Goal: Task Accomplishment & Management: Manage account settings

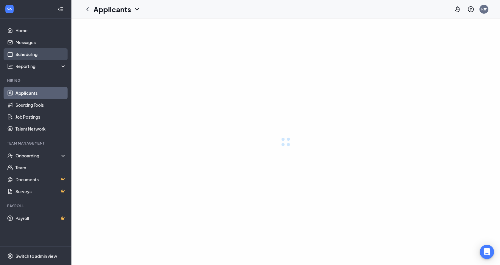
click at [34, 57] on link "Scheduling" at bounding box center [40, 54] width 51 height 12
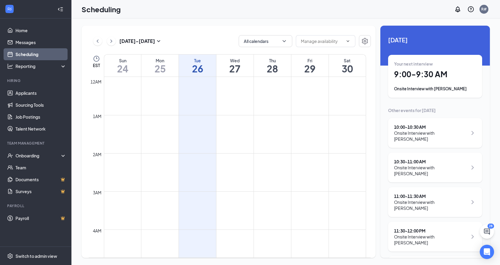
scroll to position [292, 0]
click at [430, 85] on div "Your next interview 9:00 - 9:30 AM Onsite Interview with [PERSON_NAME]" at bounding box center [435, 76] width 82 height 31
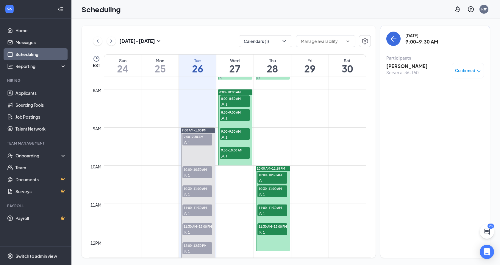
click at [201, 170] on span "10:00-10:30 AM" at bounding box center [197, 169] width 30 height 6
click at [205, 134] on span "9:00-9:30 AM" at bounding box center [197, 136] width 30 height 6
click at [204, 171] on span "10:00-10:30 AM" at bounding box center [197, 169] width 30 height 6
click at [202, 192] on div "1" at bounding box center [197, 194] width 30 height 6
click at [199, 213] on div "1" at bounding box center [197, 213] width 30 height 6
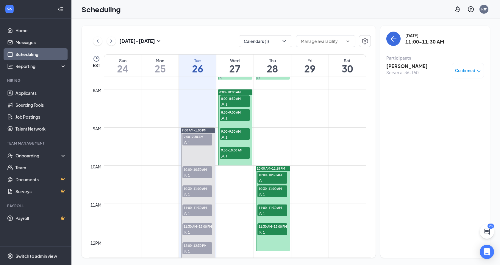
click at [207, 140] on div "1" at bounding box center [197, 142] width 30 height 6
click at [479, 71] on icon "down" at bounding box center [479, 71] width 4 height 4
click at [450, 111] on span "Mark as no-show" at bounding box center [450, 110] width 33 height 7
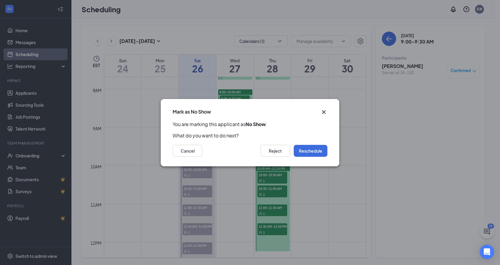
click at [256, 153] on div "Cancel Reject Reschedule" at bounding box center [250, 151] width 155 height 12
click at [274, 151] on button "Reject" at bounding box center [275, 151] width 30 height 12
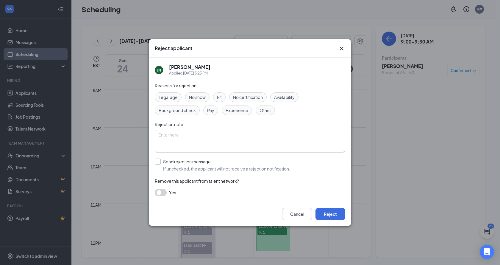
click at [159, 162] on input "Send rejection message If unchecked, the applicant will not receive a rejection…" at bounding box center [222, 164] width 135 height 13
checkbox input "true"
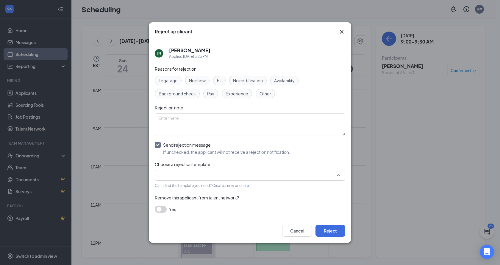
click at [203, 176] on input "search" at bounding box center [247, 175] width 179 height 10
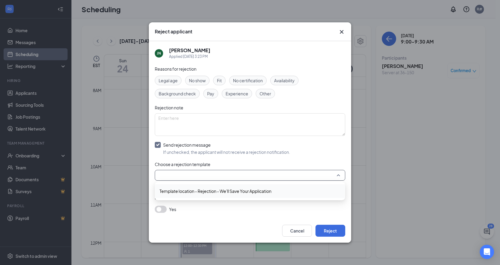
click at [320, 152] on div "Send rejection message If unchecked, the applicant will not receive a rejection…" at bounding box center [250, 148] width 190 height 13
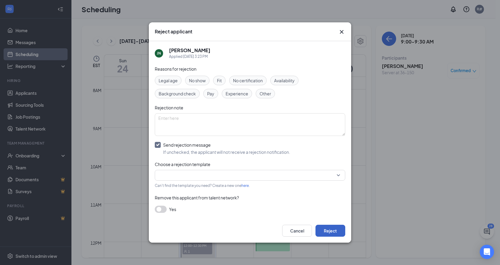
click at [331, 227] on button "Reject" at bounding box center [330, 230] width 30 height 12
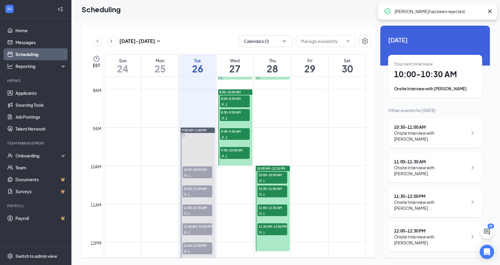
click at [204, 174] on div "1" at bounding box center [197, 175] width 30 height 6
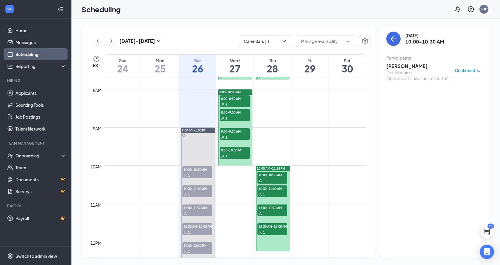
click at [476, 68] on div "Confirmed" at bounding box center [468, 71] width 26 height 6
click at [454, 111] on span "Mark as no-show" at bounding box center [450, 110] width 33 height 7
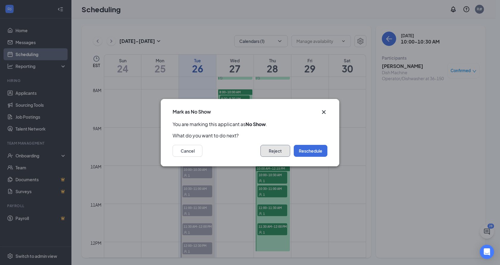
click at [281, 151] on button "Reject" at bounding box center [275, 151] width 30 height 12
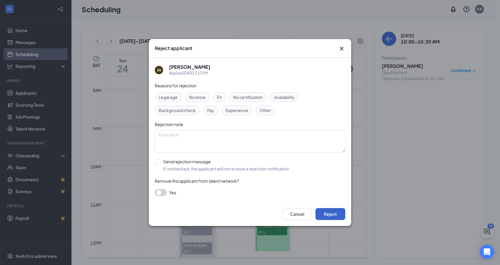
click at [324, 215] on button "Reject" at bounding box center [330, 214] width 30 height 12
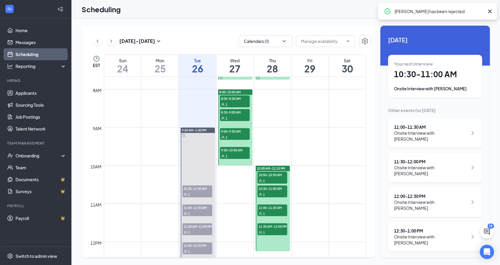
click at [202, 191] on div "1" at bounding box center [197, 194] width 30 height 6
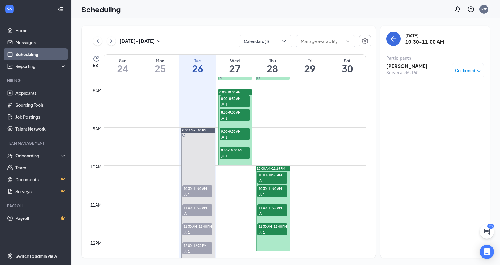
click at [479, 72] on icon "down" at bounding box center [479, 71] width 4 height 4
click at [459, 110] on span "Mark as no-show" at bounding box center [450, 110] width 33 height 7
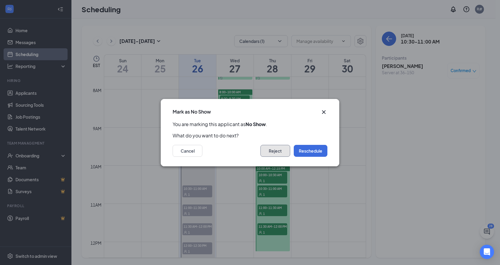
click at [289, 152] on button "Reject" at bounding box center [275, 151] width 30 height 12
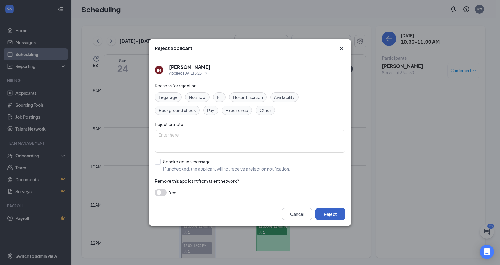
click at [326, 214] on button "Reject" at bounding box center [330, 214] width 30 height 12
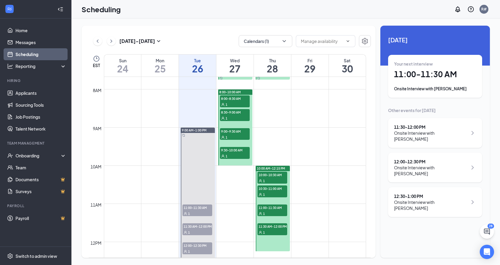
click at [206, 212] on div "1" at bounding box center [197, 213] width 30 height 6
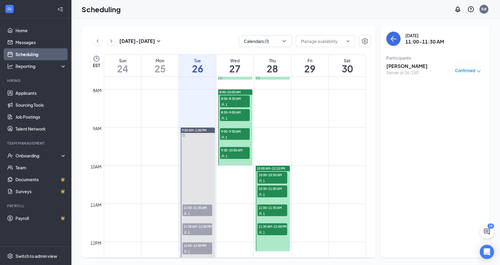
click at [477, 70] on icon "down" at bounding box center [479, 71] width 4 height 2
click at [402, 171] on div "[DATE] 11:00-11:30 AM Participants [PERSON_NAME] Server at 36-150 Confirmed" at bounding box center [434, 142] width 109 height 232
click at [459, 67] on div "Confirmed" at bounding box center [468, 70] width 32 height 15
click at [481, 72] on div "Confirmed" at bounding box center [468, 70] width 32 height 15
click at [477, 74] on div "Confirmed" at bounding box center [468, 70] width 32 height 15
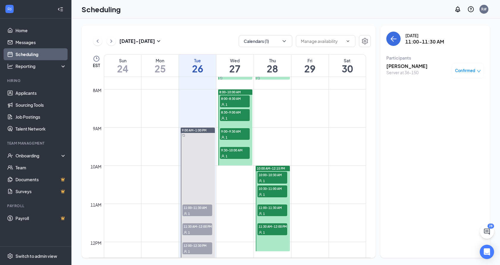
click at [475, 71] on div "Confirmed" at bounding box center [468, 71] width 26 height 6
click at [456, 100] on span "Mark complete" at bounding box center [449, 100] width 30 height 7
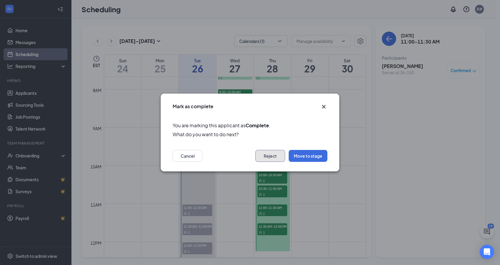
click at [272, 156] on button "Reject" at bounding box center [270, 156] width 30 height 12
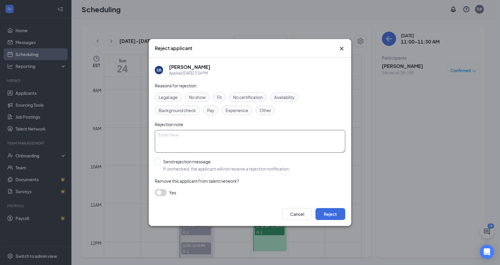
click at [267, 141] on textarea at bounding box center [250, 141] width 190 height 23
type textarea "This position has been filled"
click at [158, 162] on input "Send rejection message If unchecked, the applicant will not receive a rejection…" at bounding box center [222, 164] width 135 height 13
checkbox input "true"
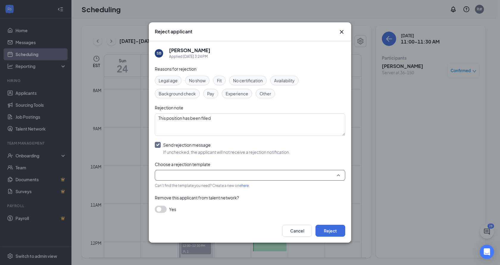
click at [173, 176] on input "search" at bounding box center [247, 175] width 179 height 10
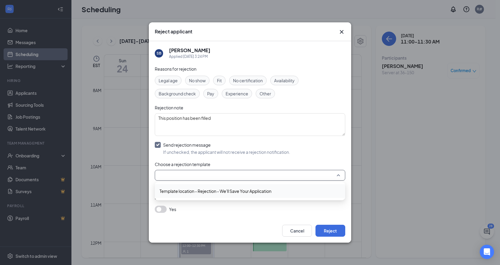
click at [177, 190] on span "Template location - Rejection - We'll Save Your Application" at bounding box center [215, 190] width 112 height 7
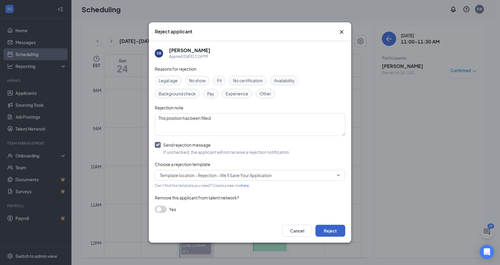
click at [332, 230] on button "Reject" at bounding box center [330, 230] width 30 height 12
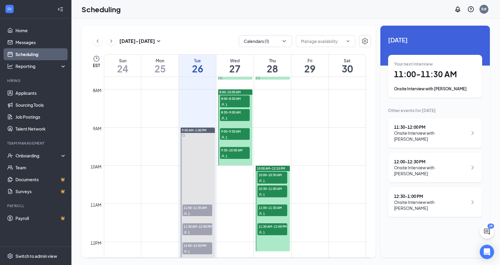
click at [195, 214] on div "1" at bounding box center [197, 213] width 30 height 6
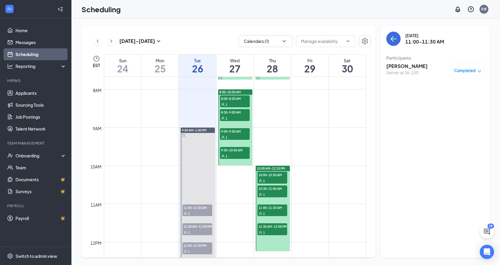
click at [196, 227] on span "11:30 AM-12:00 PM" at bounding box center [197, 226] width 30 height 6
click at [477, 69] on icon "down" at bounding box center [479, 71] width 4 height 4
click at [456, 109] on span "Mark as no-show" at bounding box center [450, 110] width 33 height 7
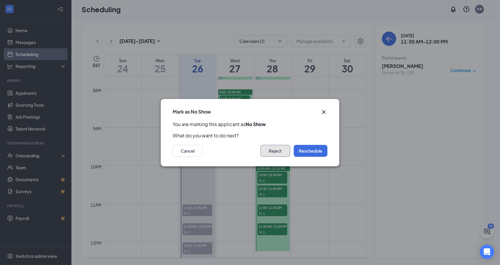
click at [276, 150] on button "Reject" at bounding box center [275, 151] width 30 height 12
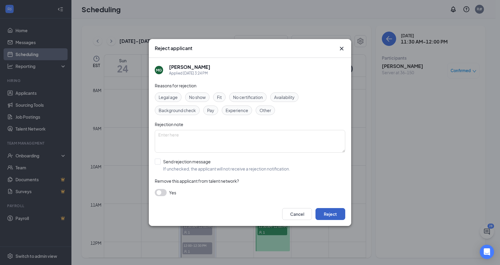
click at [325, 210] on button "Reject" at bounding box center [330, 214] width 30 height 12
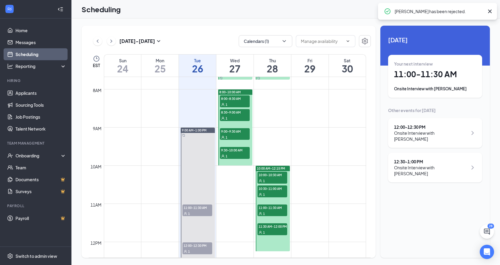
click at [201, 244] on span "12:00-12:30 PM" at bounding box center [197, 245] width 30 height 6
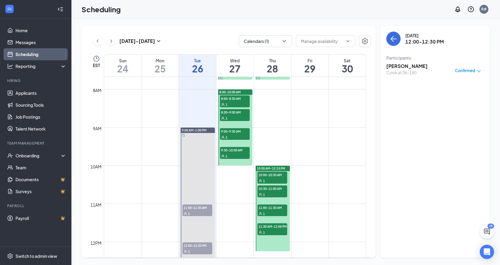
click at [479, 68] on div "Confirmed" at bounding box center [468, 71] width 26 height 6
click at [461, 110] on span "Mark as no-show" at bounding box center [450, 110] width 33 height 7
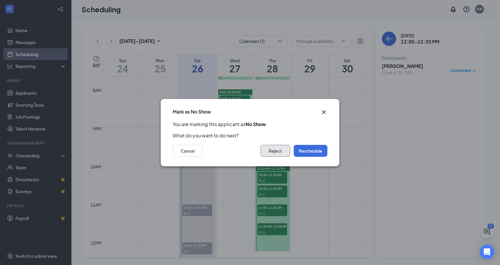
click at [279, 152] on button "Reject" at bounding box center [275, 151] width 30 height 12
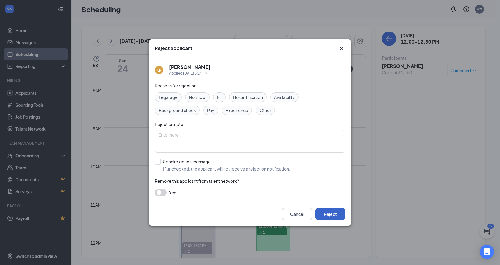
click at [328, 213] on button "Reject" at bounding box center [330, 214] width 30 height 12
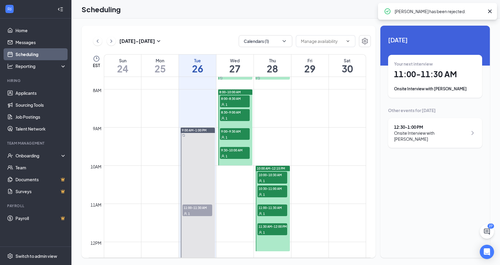
click at [236, 96] on span "8:00-8:30 AM" at bounding box center [235, 98] width 30 height 6
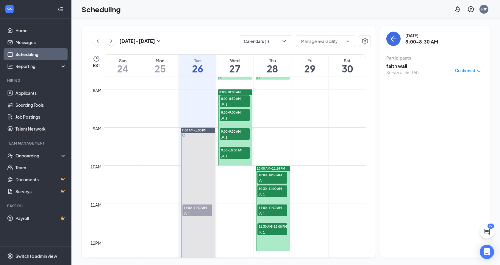
click at [243, 117] on div "1" at bounding box center [235, 118] width 30 height 6
click at [477, 71] on icon "down" at bounding box center [479, 71] width 4 height 4
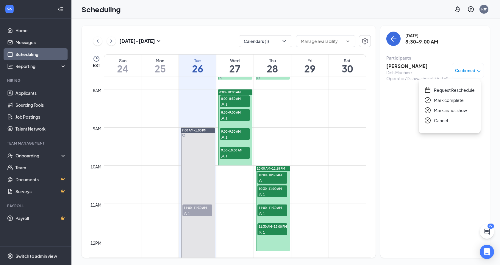
click at [442, 122] on span "Cancel" at bounding box center [441, 120] width 14 height 7
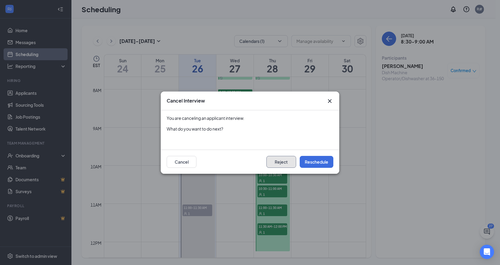
click at [280, 164] on button "Reject" at bounding box center [281, 162] width 30 height 12
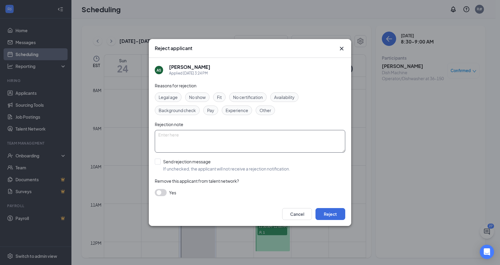
click at [236, 139] on textarea at bounding box center [250, 141] width 190 height 23
type textarea "This position has been filled."
click at [326, 214] on button "Reject" at bounding box center [330, 214] width 30 height 12
